Goal: Navigation & Orientation: Find specific page/section

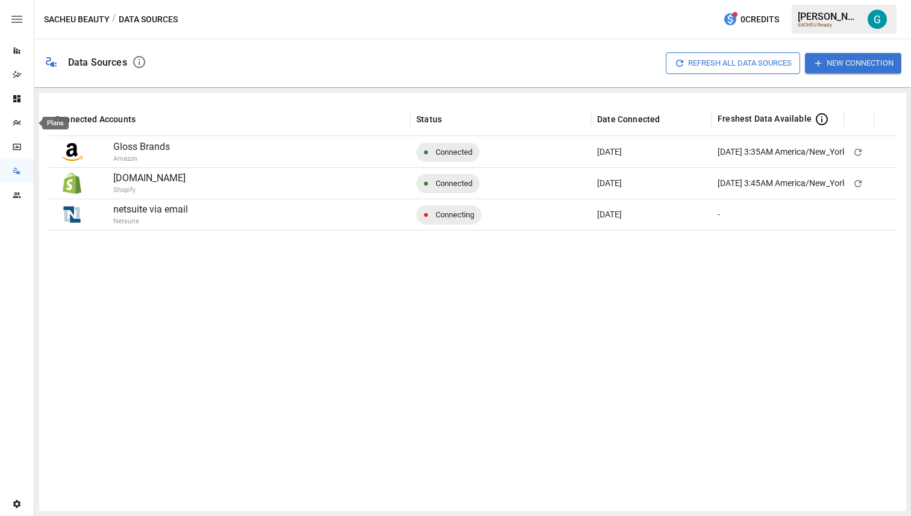
click at [17, 120] on icon "Plans" at bounding box center [17, 123] width 10 height 10
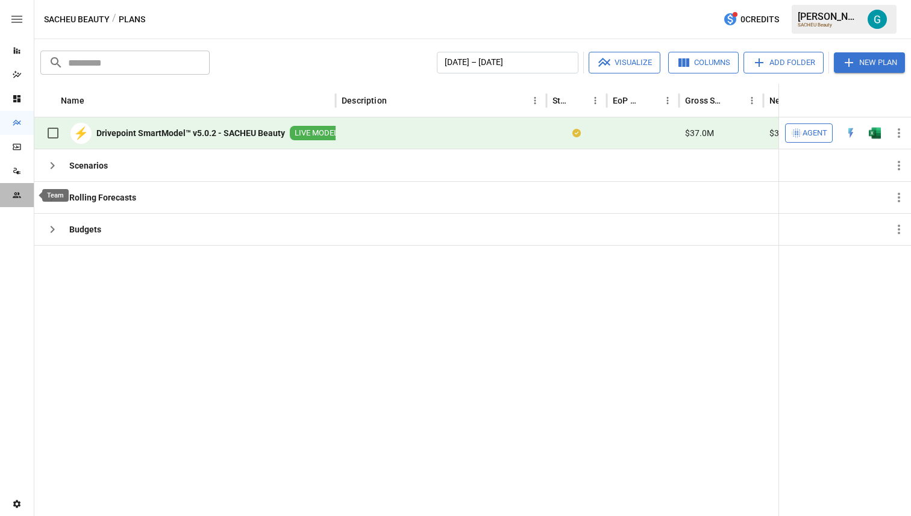
click at [20, 193] on icon "Team" at bounding box center [17, 195] width 10 height 10
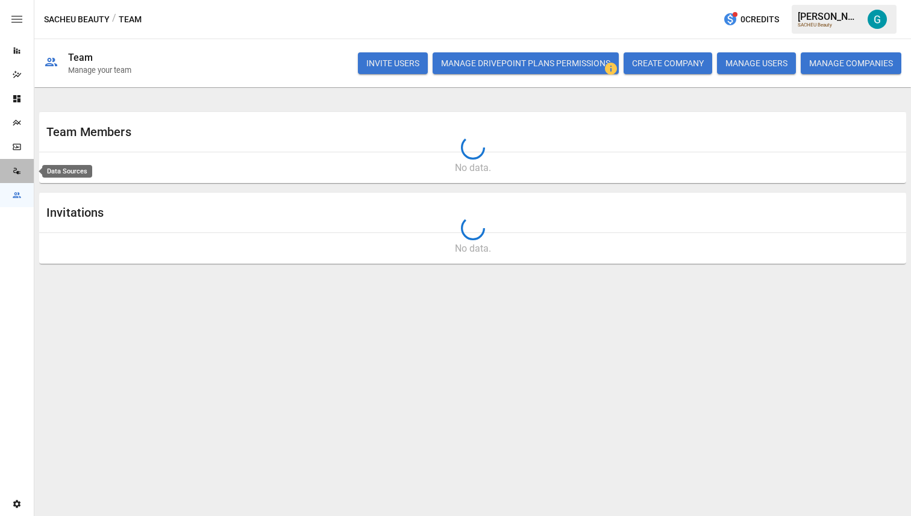
click at [20, 172] on icon "Data Sources" at bounding box center [17, 171] width 10 height 10
